Goal: Check status: Check status

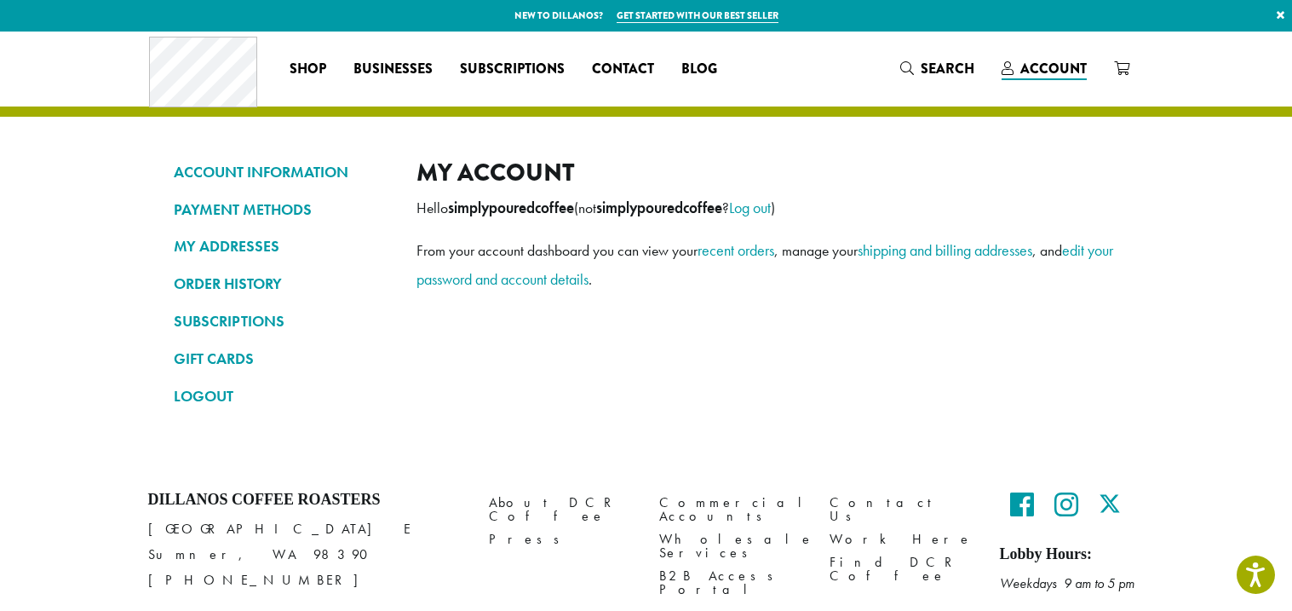
click at [952, 26] on p "New to Dillanos? Get started with our best seller ×" at bounding box center [646, 16] width 1292 height 32
click at [941, 73] on span "Search" at bounding box center [948, 69] width 54 height 20
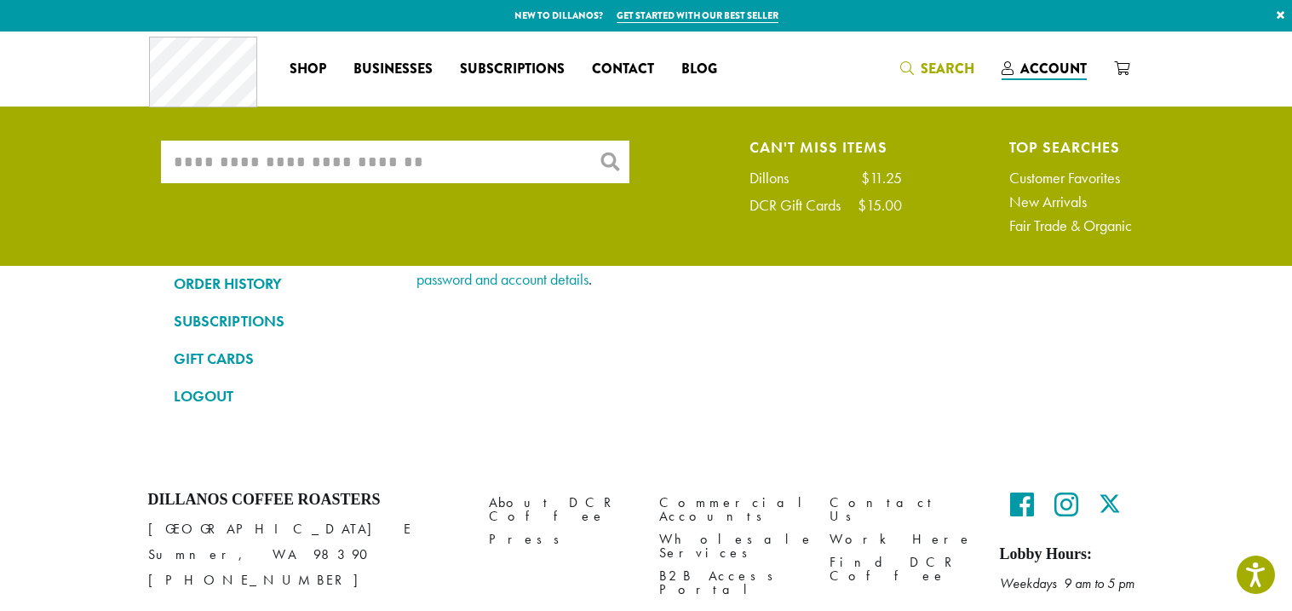
click at [472, 167] on input "What are you searching for?" at bounding box center [395, 162] width 469 height 43
click at [181, 290] on link "ORDER HISTORY" at bounding box center [282, 283] width 217 height 29
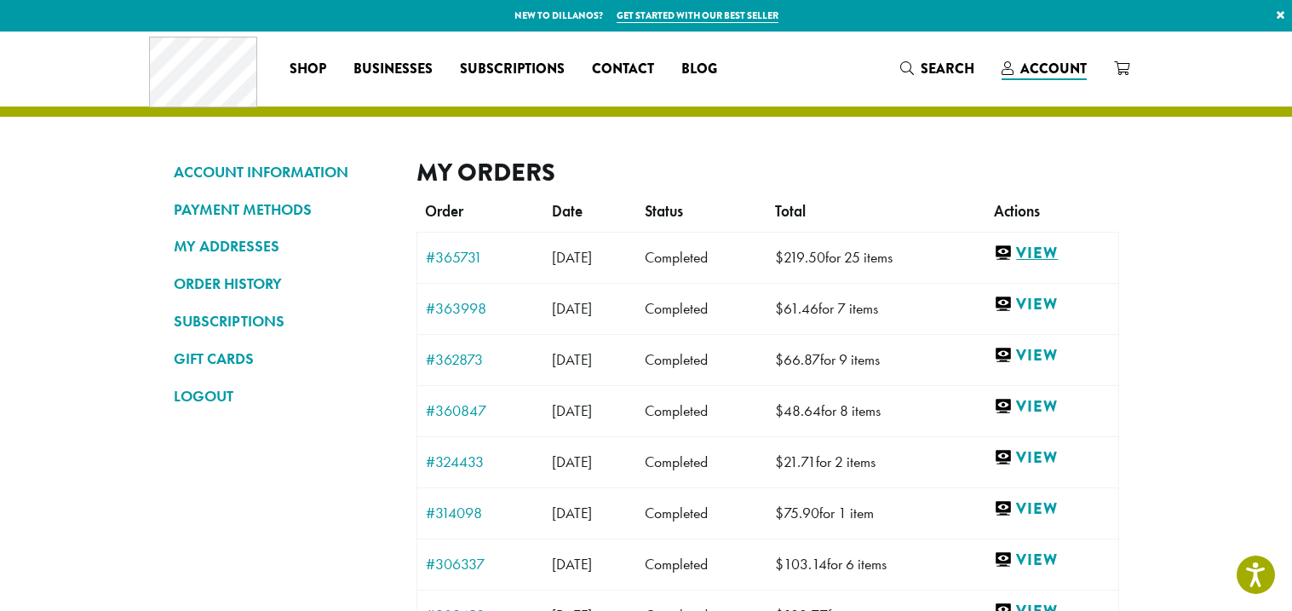
click at [1059, 246] on link "View" at bounding box center [1051, 253] width 115 height 21
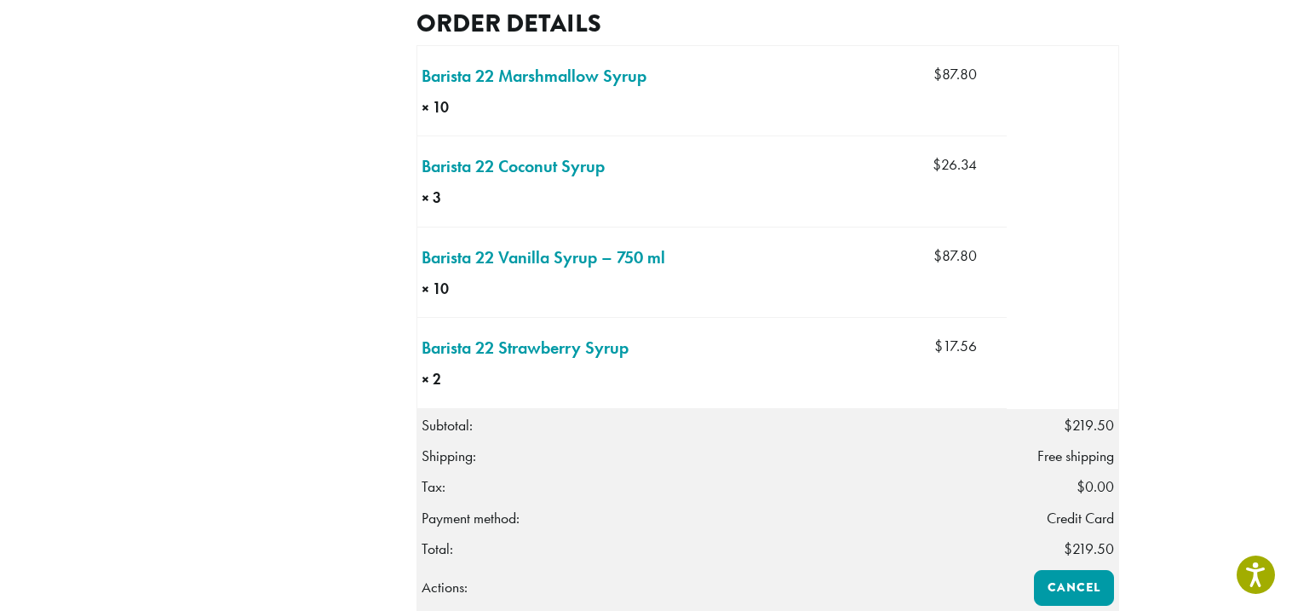
scroll to position [608, 0]
